Goal: Information Seeking & Learning: Learn about a topic

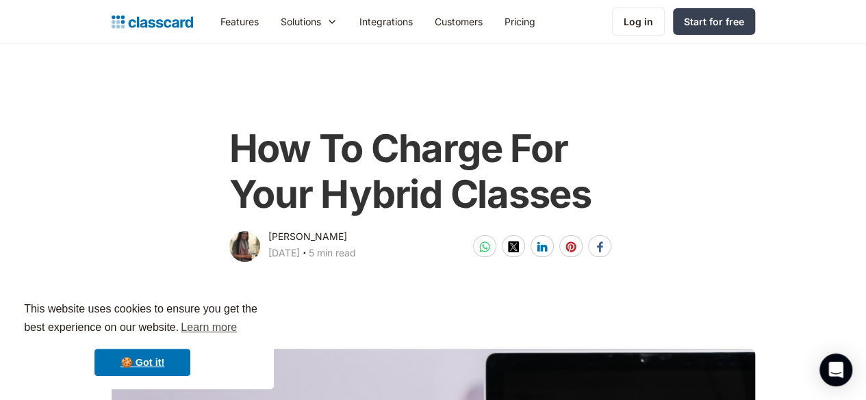
click at [782, 105] on main "How To Charge For Your Hybrid Classes Dhwani Shah April 1, 2025 ‧ 5 min read Sh…" at bounding box center [433, 154] width 866 height 220
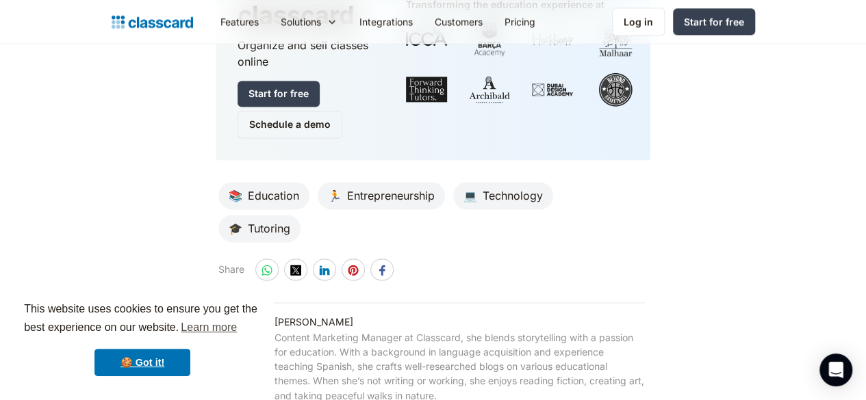
scroll to position [6699, 0]
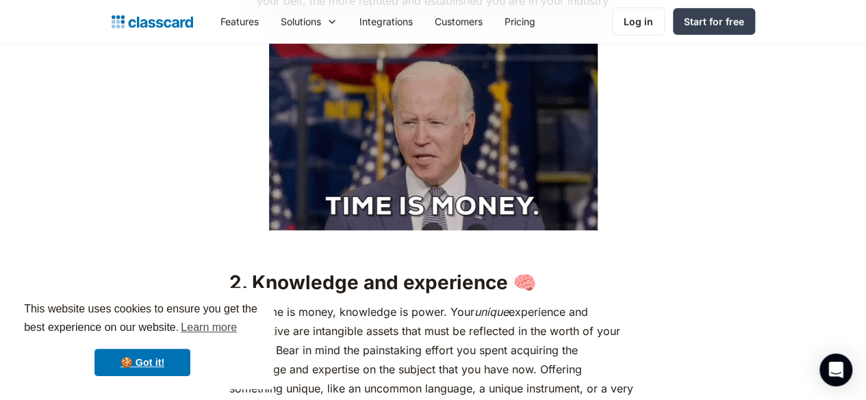
scroll to position [2264, 0]
